Goal: Task Accomplishment & Management: Manage account settings

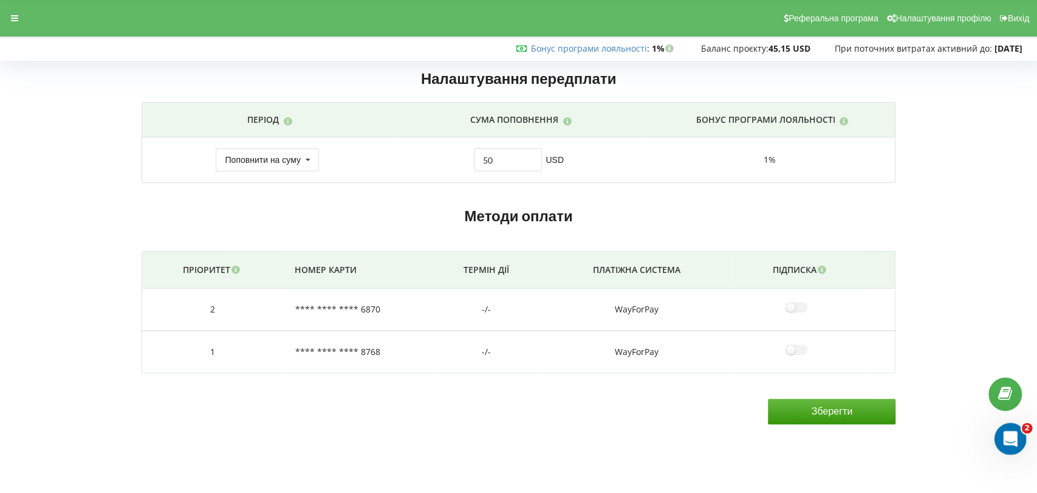
click at [1018, 445] on div "Открыть службу сообщений Intercom" at bounding box center [1009, 437] width 40 height 40
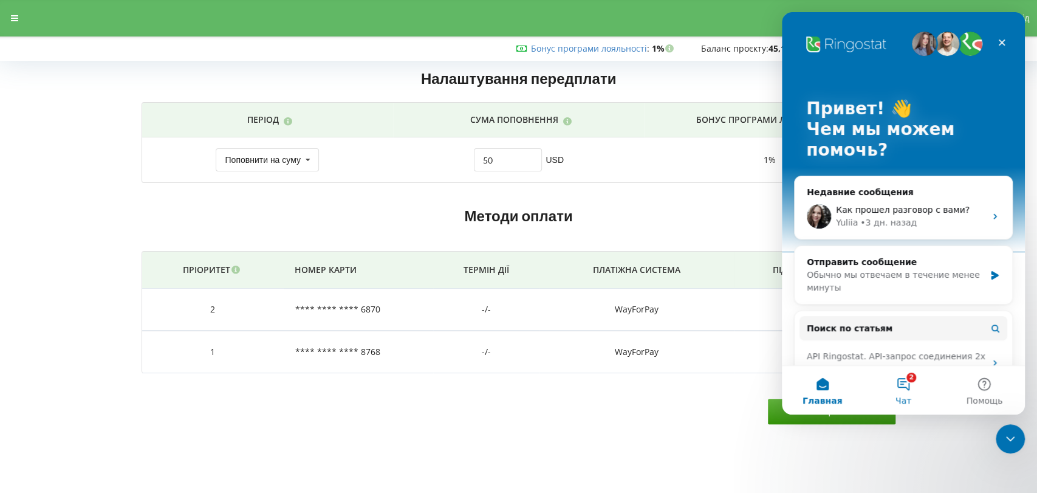
click at [915, 383] on button "2 Чат" at bounding box center [903, 390] width 81 height 49
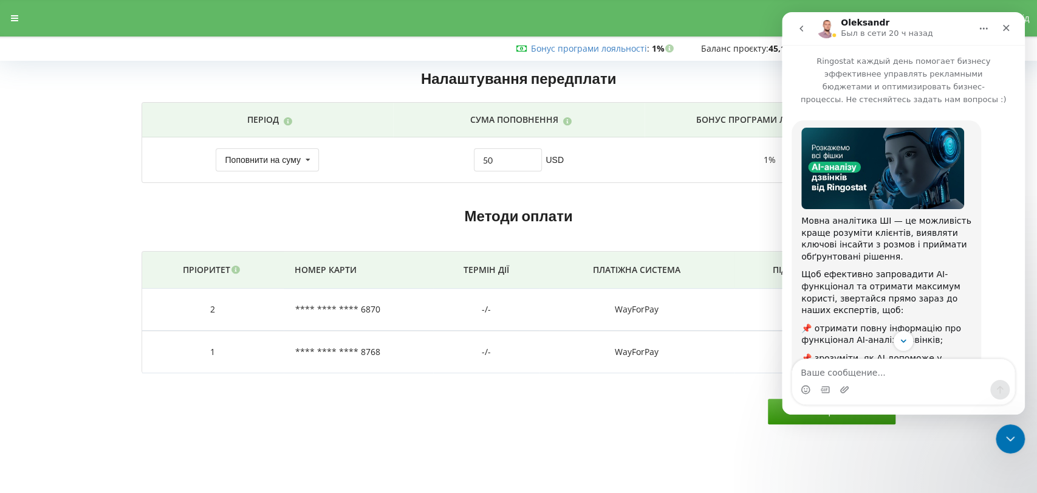
click at [800, 25] on icon "go back" at bounding box center [802, 29] width 10 height 10
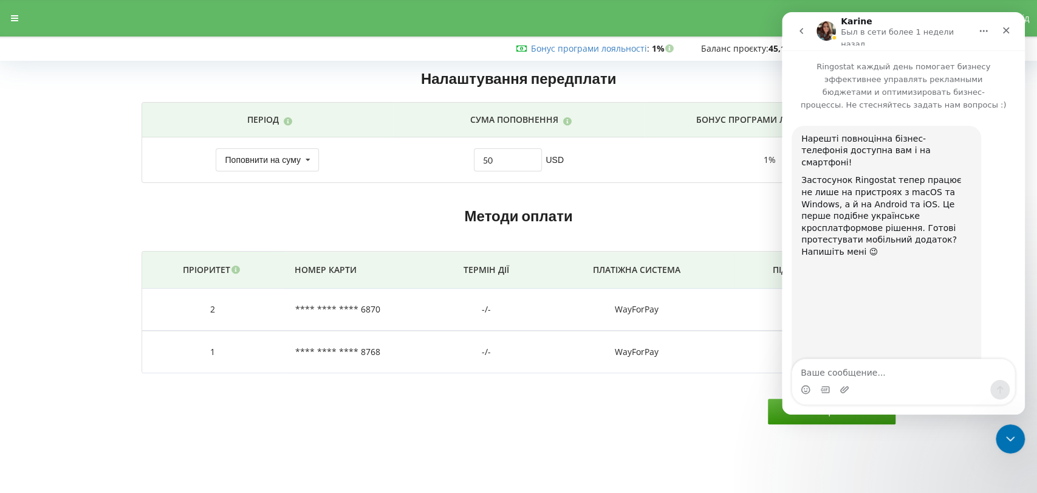
scroll to position [15, 0]
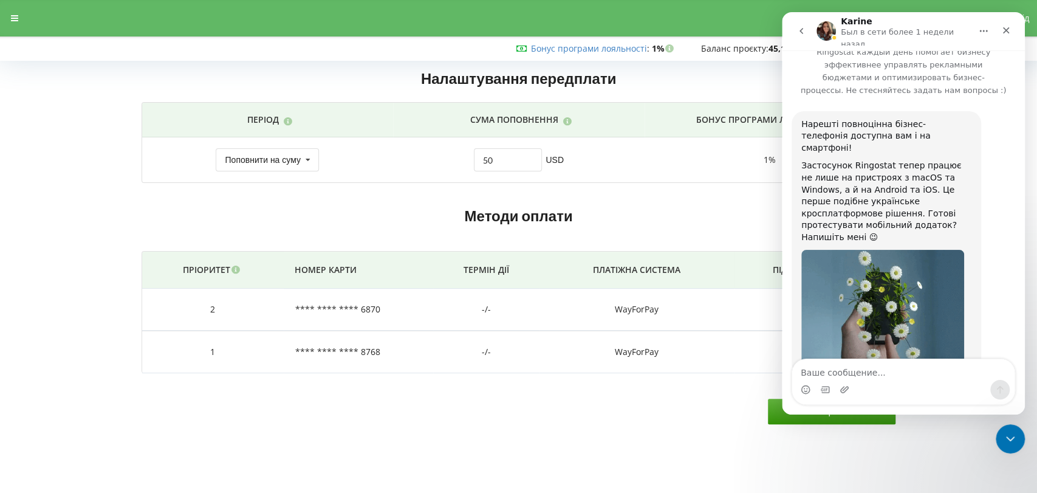
click at [800, 22] on button "go back" at bounding box center [801, 30] width 23 height 23
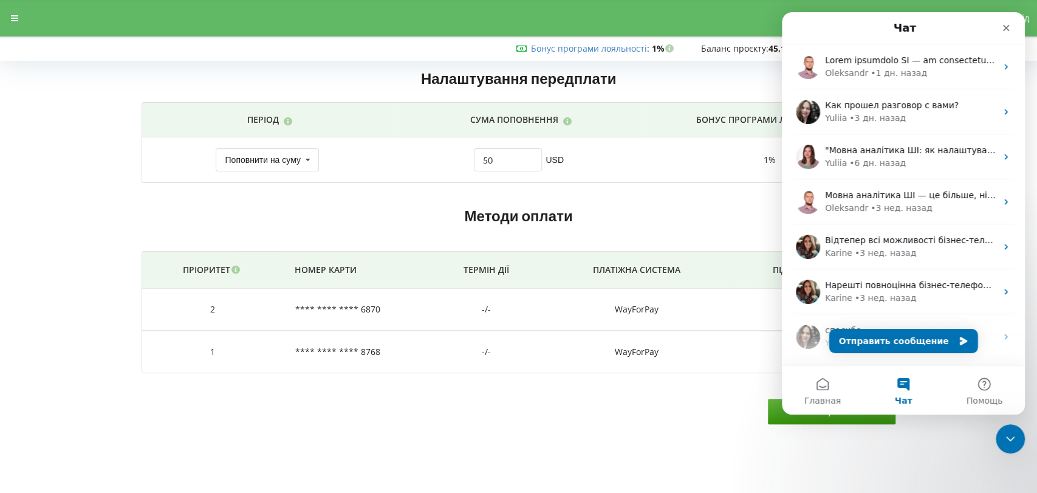
scroll to position [0, 0]
click at [1000, 443] on div "Закрыть службу сообщений Intercom" at bounding box center [1008, 436] width 29 height 29
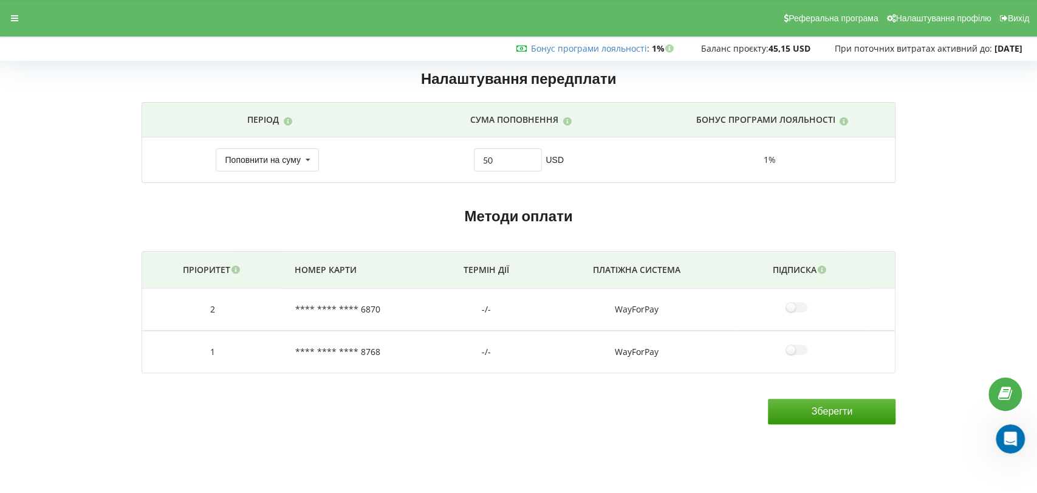
click at [943, 212] on div "Налаштування передплати Період Сума поповнення Бонус програми лояльності 30 дні…" at bounding box center [518, 245] width 1029 height 376
